Goal: Entertainment & Leisure: Consume media (video, audio)

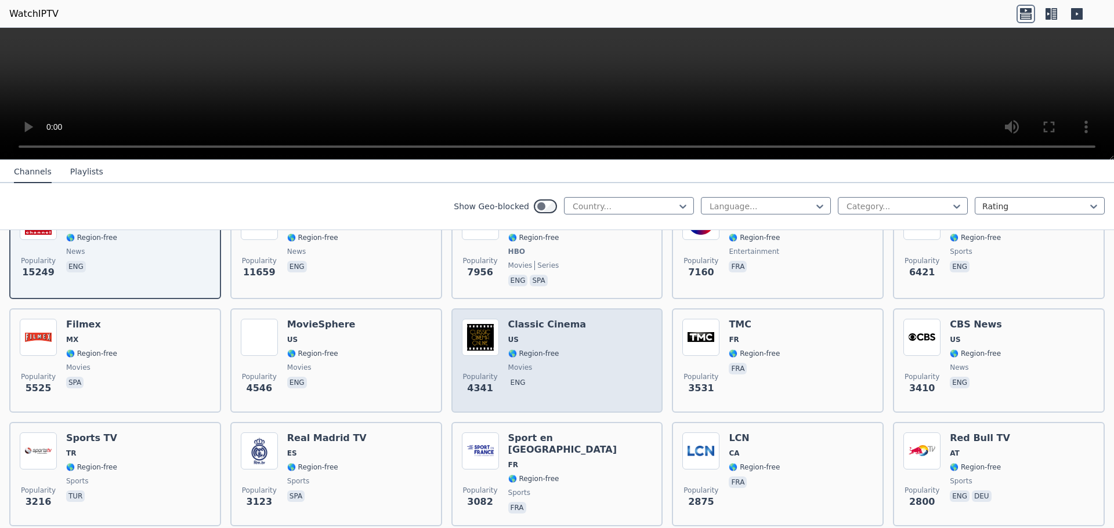
scroll to position [116, 0]
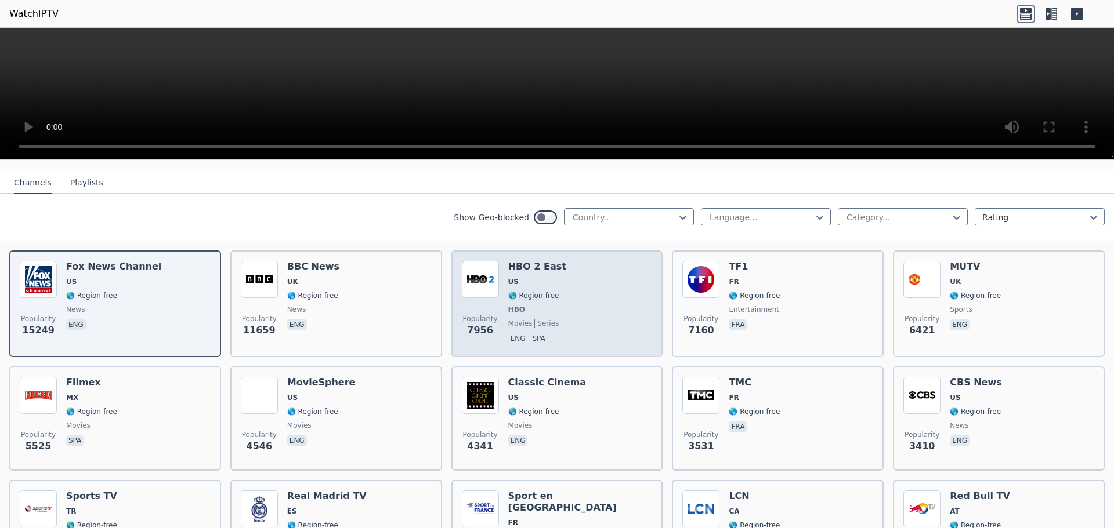
click at [494, 278] on img at bounding box center [480, 279] width 37 height 37
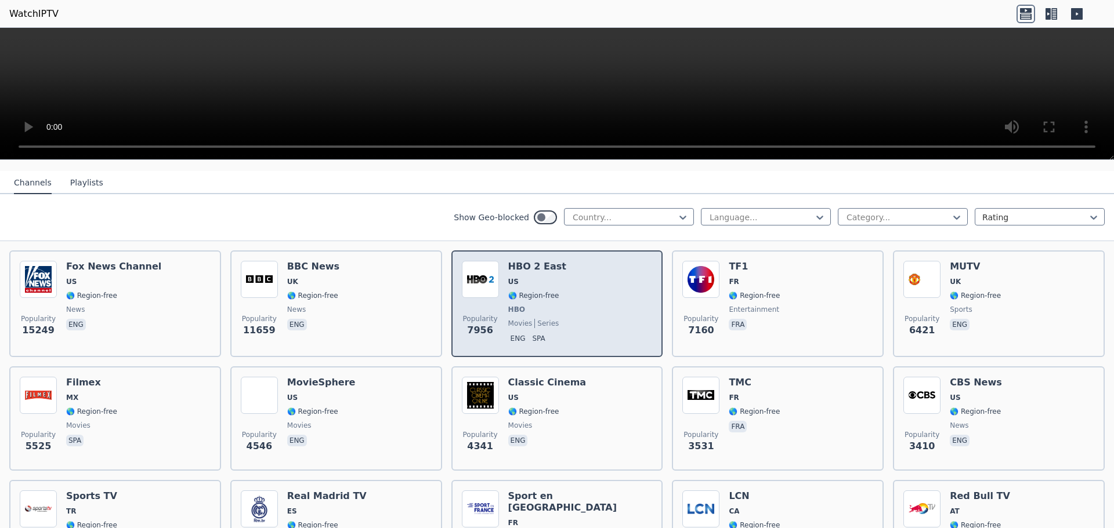
click at [494, 278] on img at bounding box center [480, 279] width 37 height 37
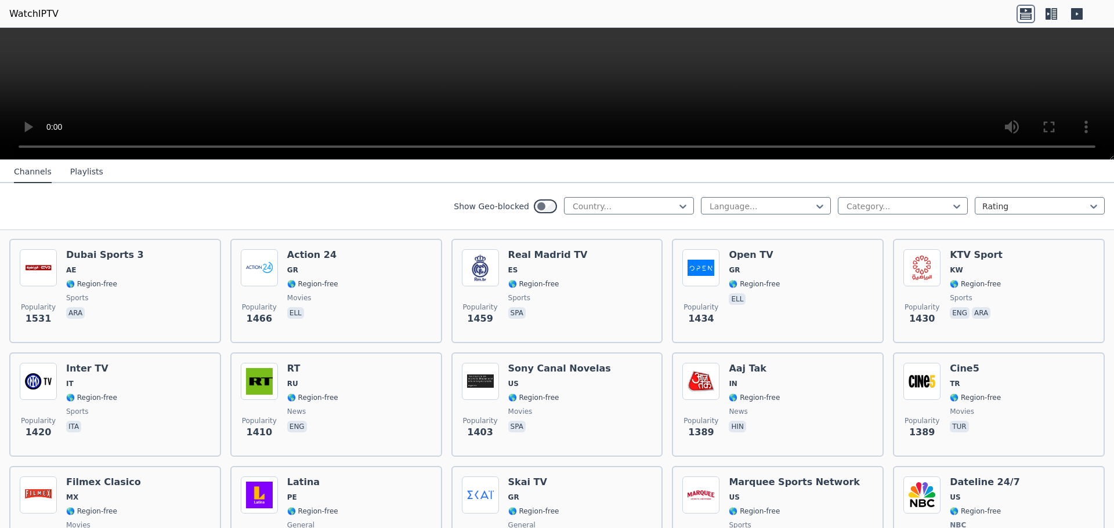
scroll to position [1044, 0]
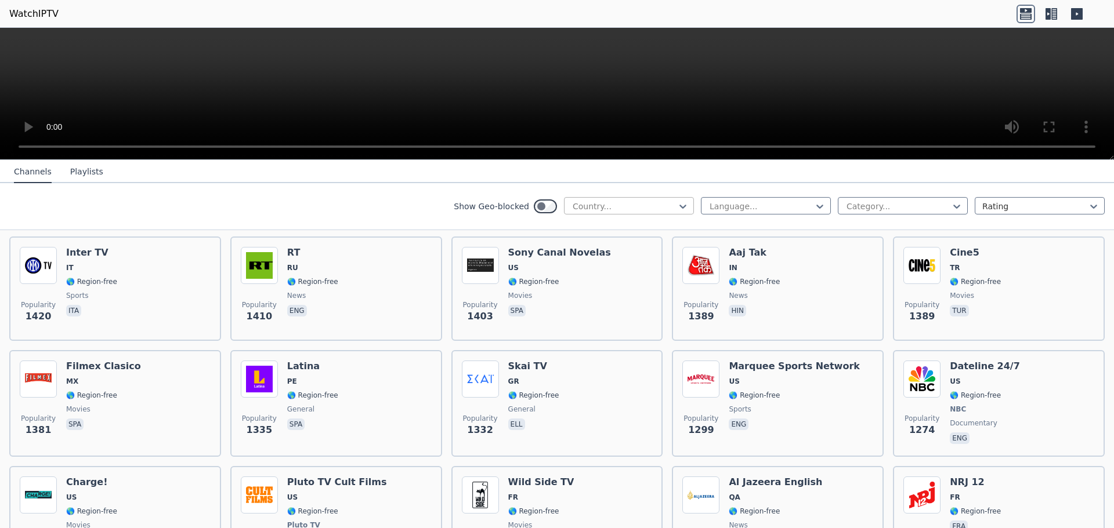
click at [644, 207] on div at bounding box center [624, 207] width 106 height 12
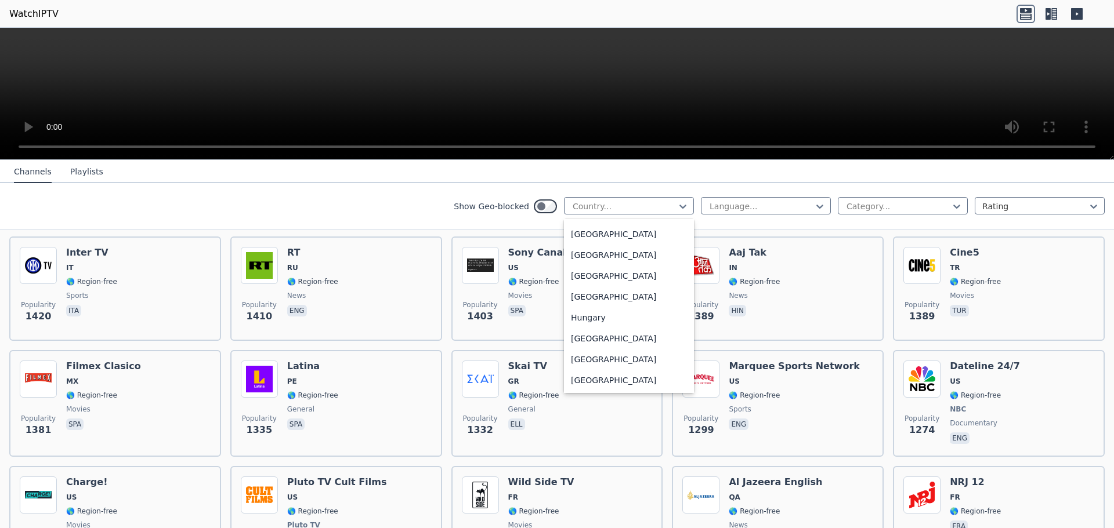
scroll to position [1682, 0]
click at [580, 354] on div "[GEOGRAPHIC_DATA]" at bounding box center [629, 345] width 130 height 21
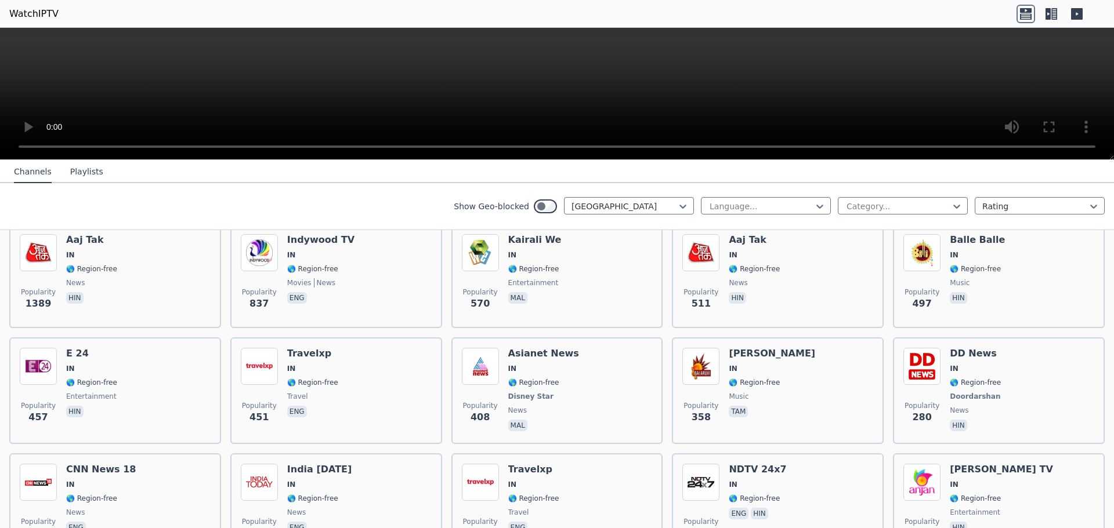
scroll to position [174, 0]
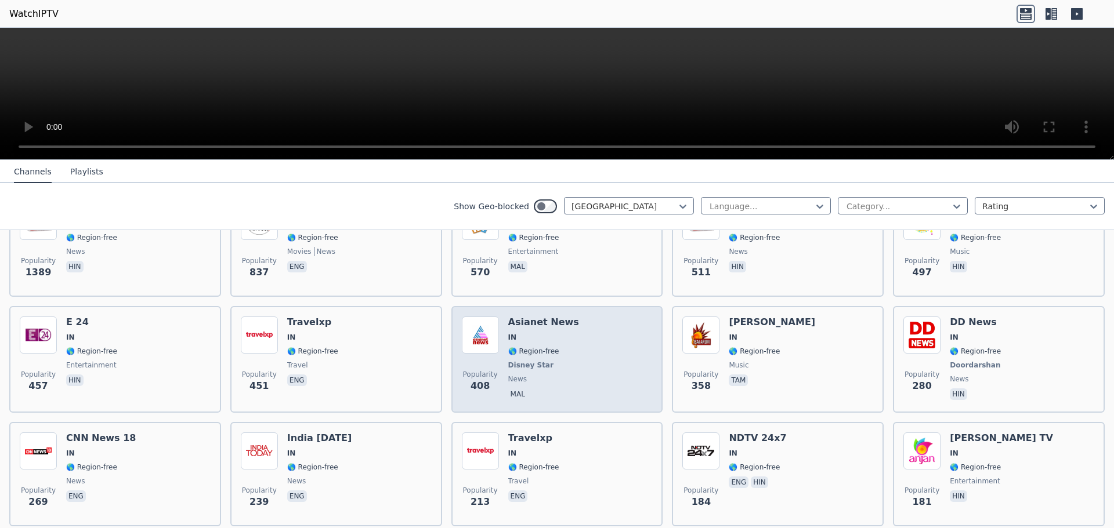
click at [521, 333] on span "IN" at bounding box center [543, 337] width 71 height 9
click at [525, 318] on h6 "Asianet News" at bounding box center [543, 323] width 71 height 12
click at [472, 330] on img at bounding box center [480, 335] width 37 height 37
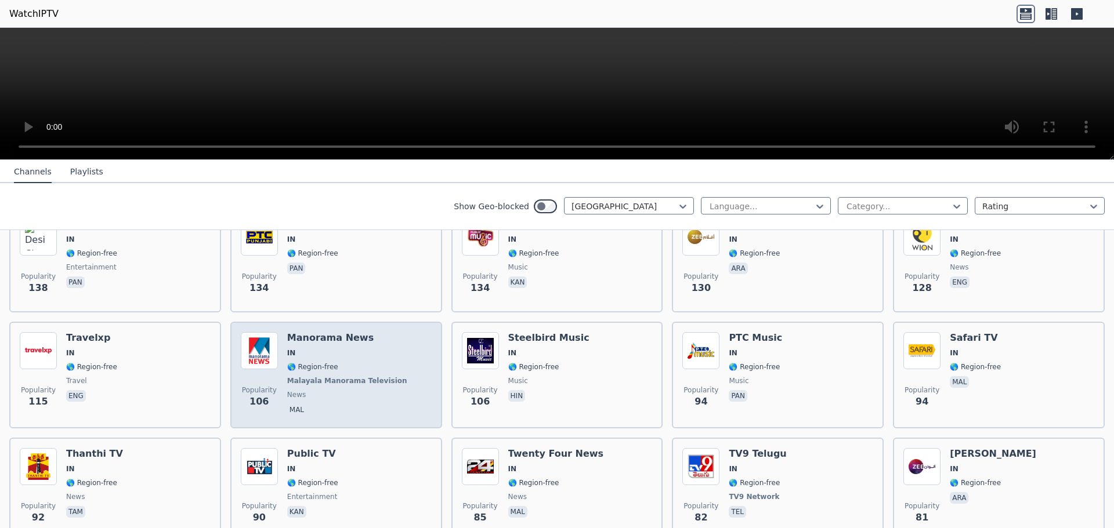
scroll to position [638, 0]
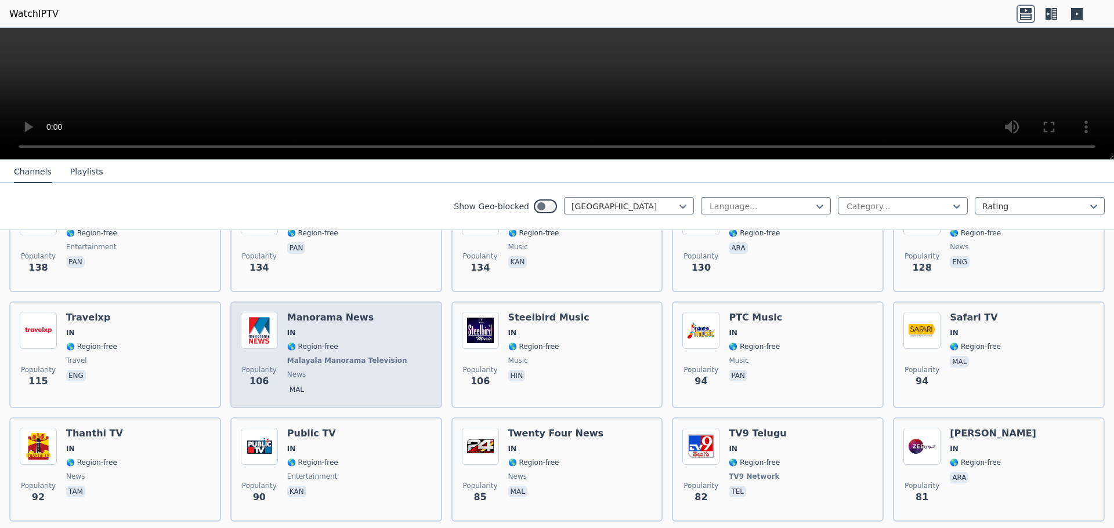
click at [260, 326] on img at bounding box center [259, 330] width 37 height 37
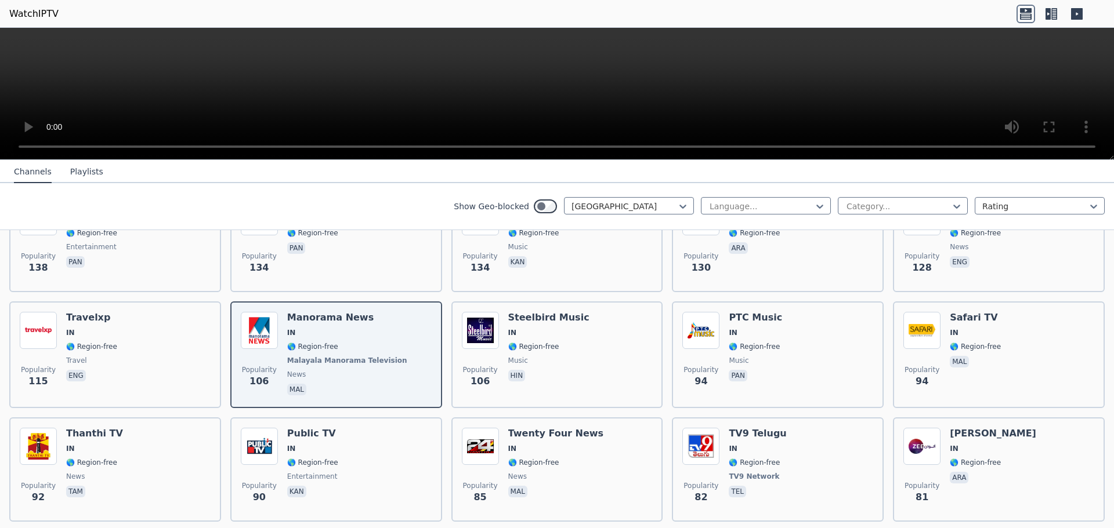
click at [928, 97] on video at bounding box center [557, 94] width 1114 height 132
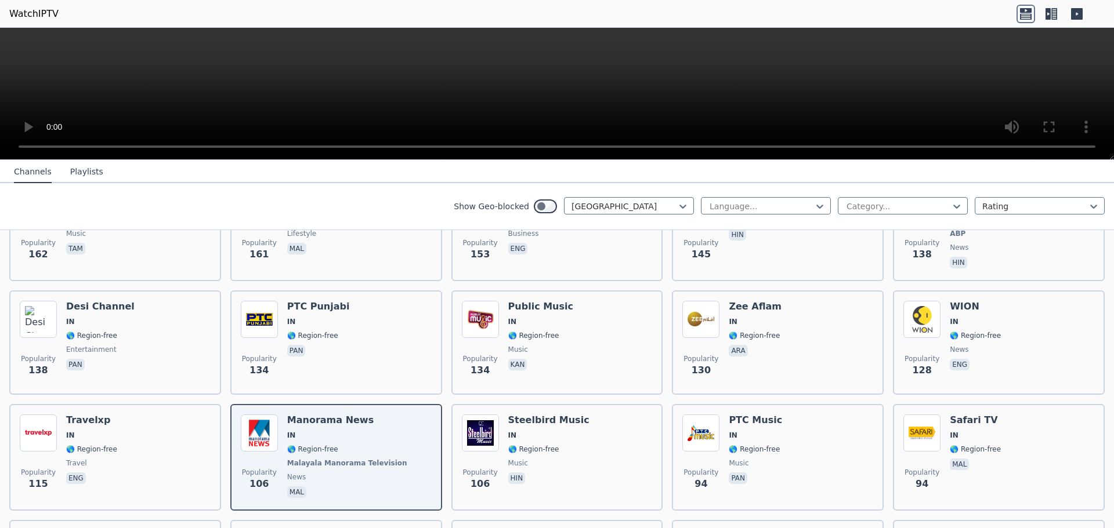
scroll to position [406, 0]
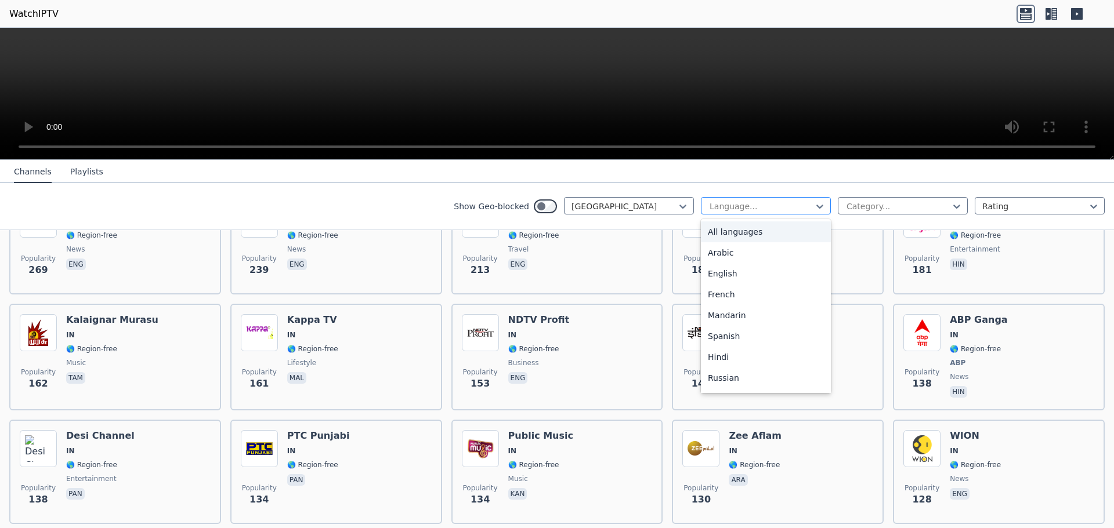
click at [795, 213] on div "Language..." at bounding box center [766, 205] width 130 height 17
